Goal: Task Accomplishment & Management: Manage account settings

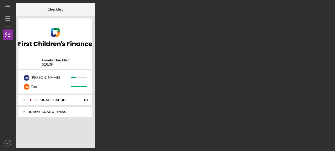
click at [24, 111] on icon "Icon/Expander" at bounding box center [23, 111] width 11 height 11
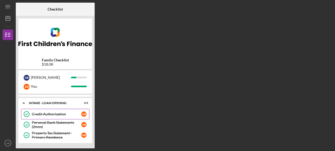
scroll to position [9, 0]
click at [9, 141] on icon "AB" at bounding box center [8, 142] width 11 height 13
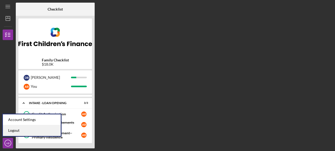
click at [11, 130] on link "Logout" at bounding box center [32, 130] width 58 height 11
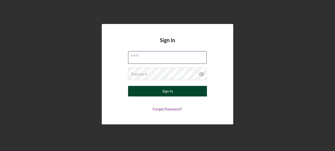
type input "[EMAIL_ADDRESS][DOMAIN_NAME]"
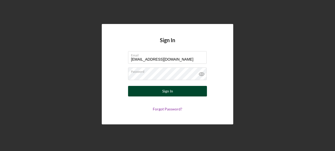
click at [159, 94] on button "Sign In" at bounding box center [167, 91] width 79 height 11
